Goal: Information Seeking & Learning: Learn about a topic

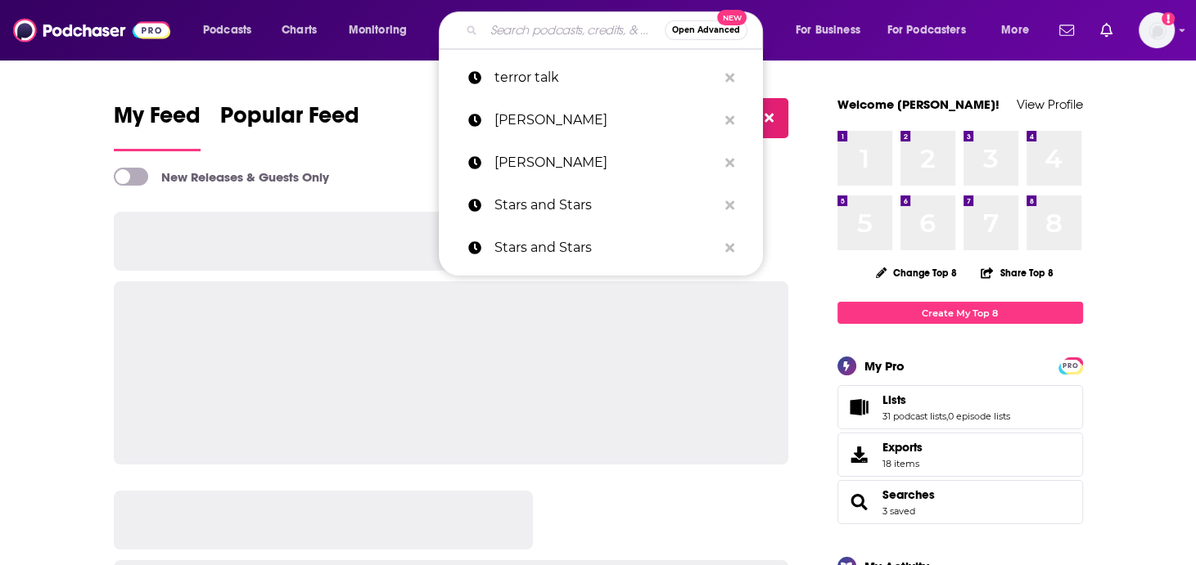
click at [567, 35] on input "Search podcasts, credits, & more..." at bounding box center [574, 30] width 181 height 26
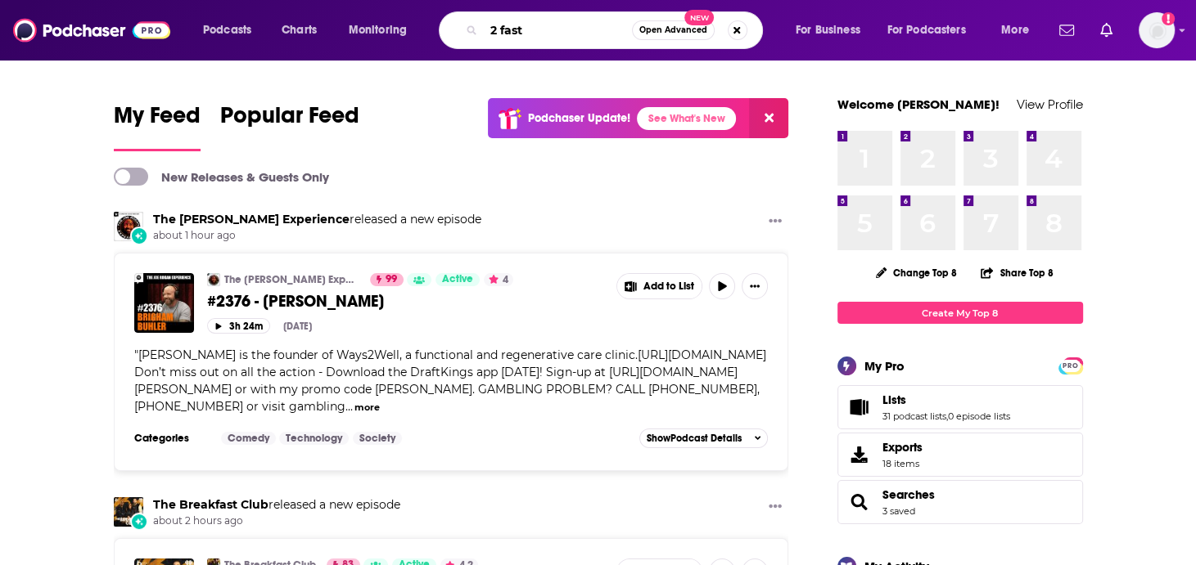
type input "2 fast"
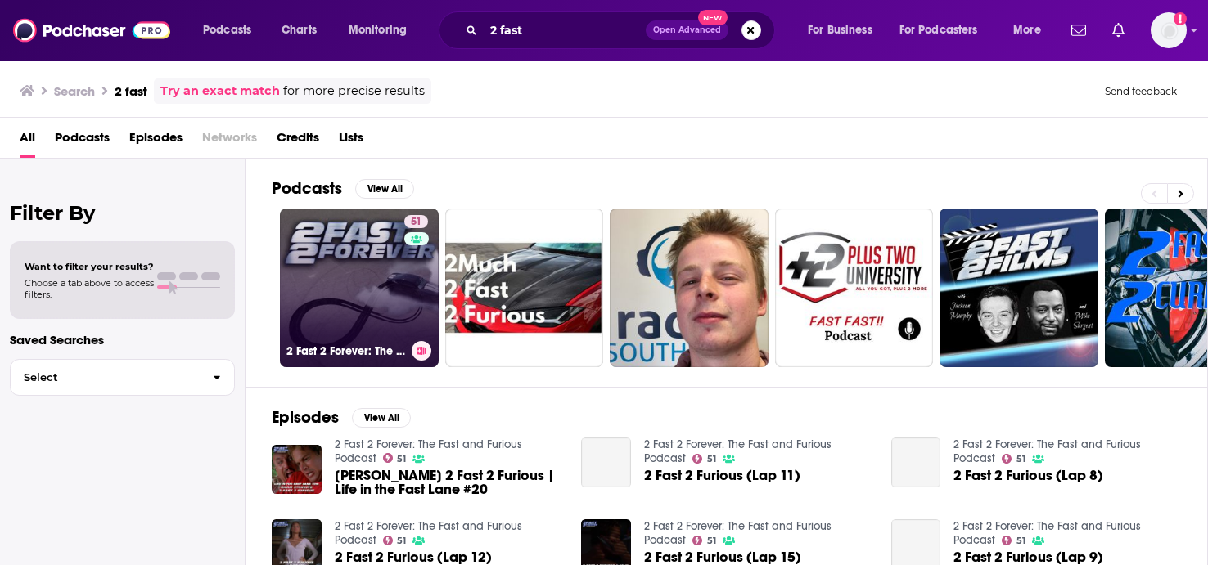
click at [375, 276] on link "51 2 Fast 2 Forever: The Fast and Furious Podcast" at bounding box center [359, 288] width 159 height 159
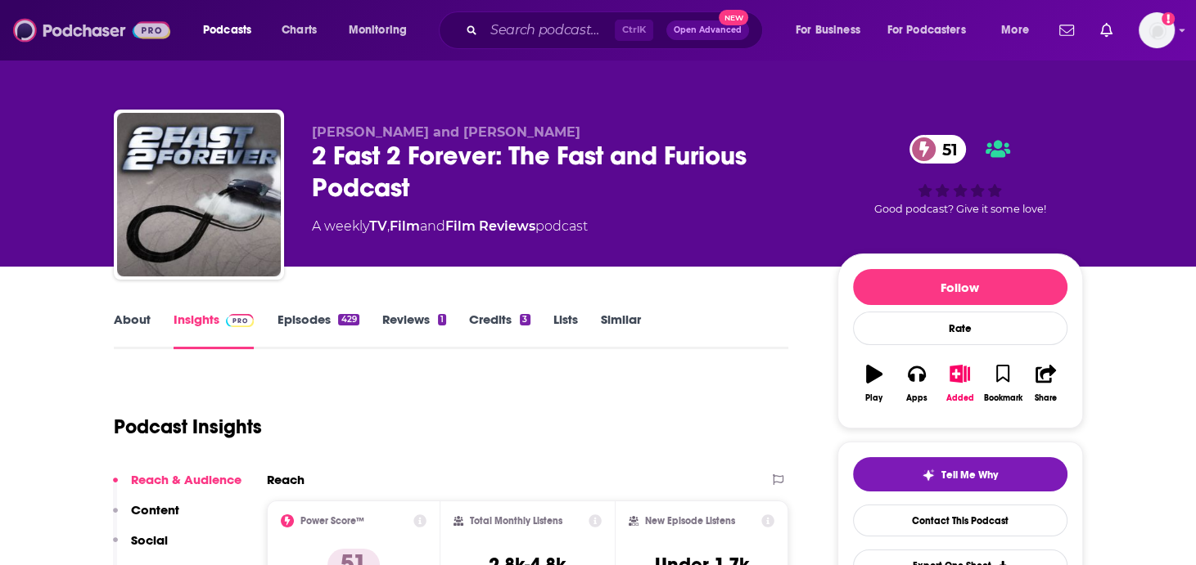
click at [91, 30] on img at bounding box center [91, 30] width 157 height 31
